Goal: Information Seeking & Learning: Learn about a topic

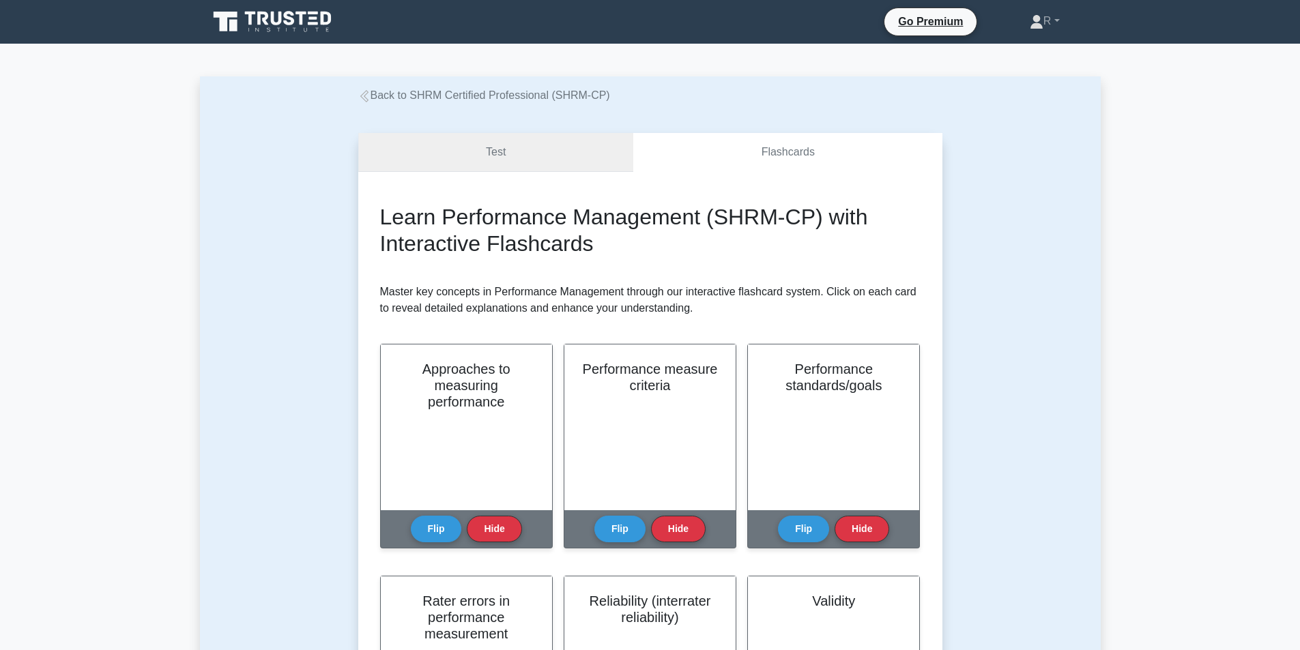
click at [550, 153] on link "Test" at bounding box center [496, 152] width 276 height 39
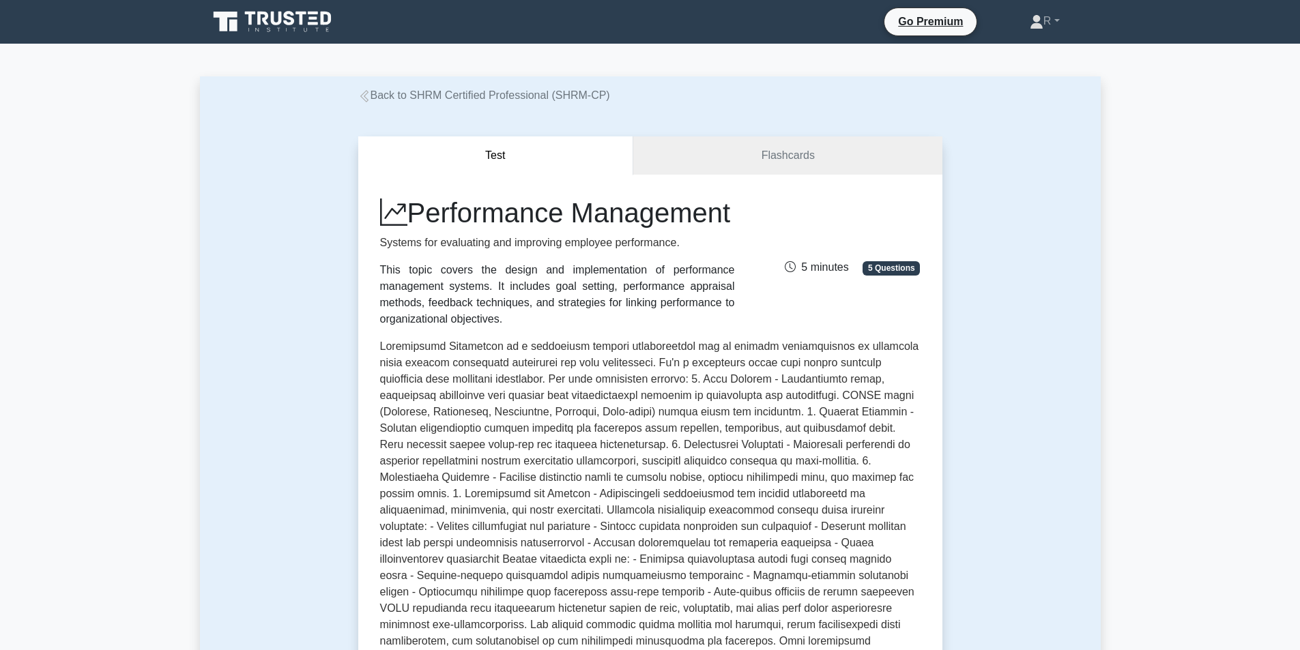
click at [437, 90] on link "Back to SHRM Certified Professional (SHRM-CP)" at bounding box center [484, 95] width 252 height 12
